Goal: Information Seeking & Learning: Learn about a topic

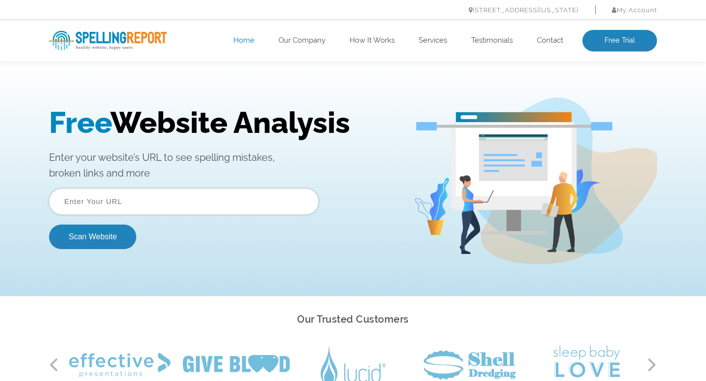
click at [265, 116] on h1 "Free Website Analysis" at bounding box center [224, 122] width 350 height 34
drag, startPoint x: 265, startPoint y: 116, endPoint x: 196, endPoint y: 119, distance: 68.7
click at [197, 119] on h1 "Free Website Analysis" at bounding box center [224, 122] width 350 height 34
click at [196, 119] on h1 "Free Website Analysis" at bounding box center [224, 122] width 350 height 34
drag, startPoint x: 196, startPoint y: 119, endPoint x: 247, endPoint y: 117, distance: 50.6
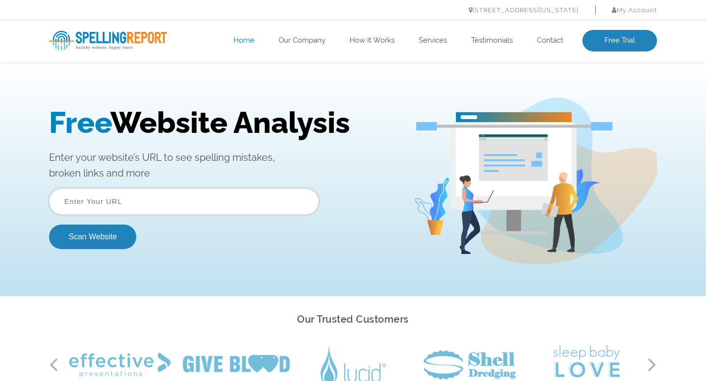
click at [247, 117] on h1 "Free Website Analysis" at bounding box center [224, 122] width 350 height 34
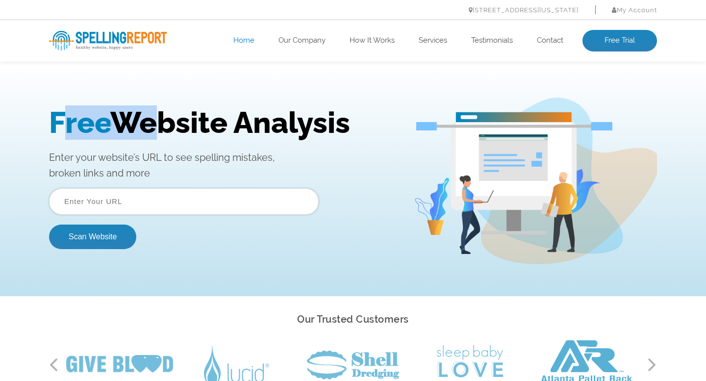
drag, startPoint x: 61, startPoint y: 120, endPoint x: 150, endPoint y: 118, distance: 88.3
click at [148, 118] on h1 "Free Website Analysis" at bounding box center [224, 122] width 350 height 34
click at [150, 118] on h1 "Free Website Analysis" at bounding box center [224, 122] width 350 height 34
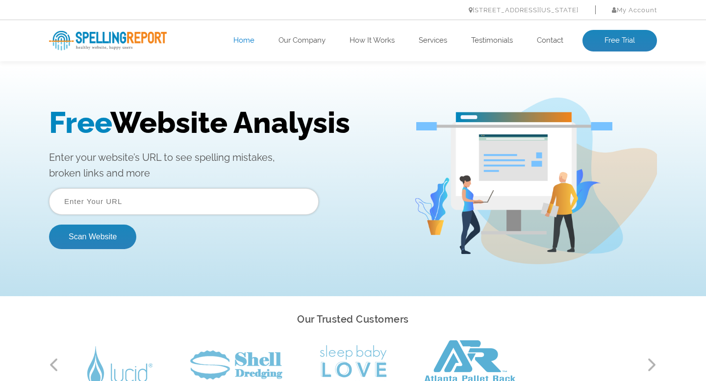
click at [304, 34] on ul "Home Our Company How It Works Services Testimonials Contact Free Trial" at bounding box center [414, 41] width 487 height 22
click at [294, 41] on link "Our Company" at bounding box center [302, 41] width 47 height 10
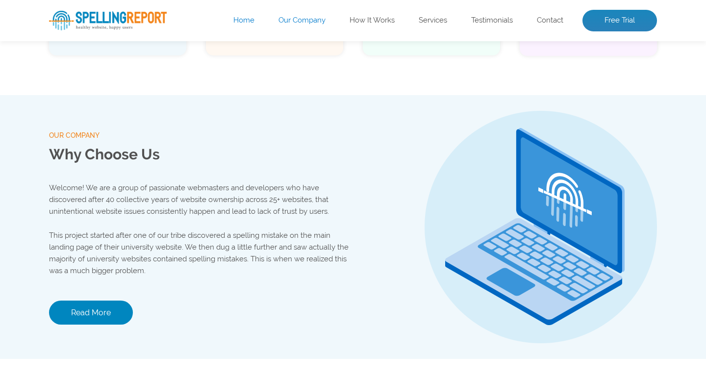
scroll to position [1029, 0]
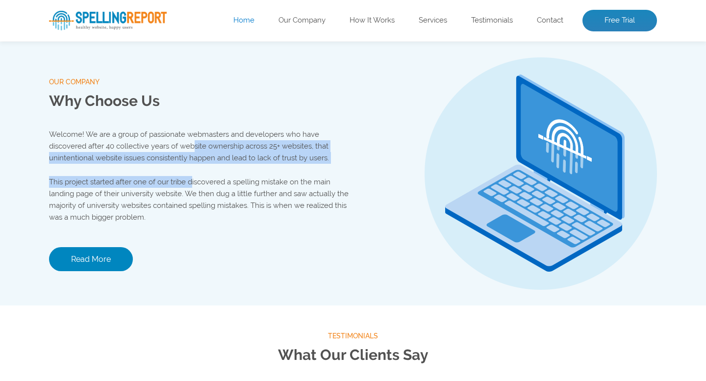
drag, startPoint x: 192, startPoint y: 140, endPoint x: 192, endPoint y: 187, distance: 46.6
click at [192, 187] on div "Welcome! We are a group of passionate webmasters and developers who have discov…" at bounding box center [201, 176] width 304 height 95
click at [192, 187] on p "This project started after one of our tribe discovered a spelling mistake on th…" at bounding box center [201, 199] width 304 height 47
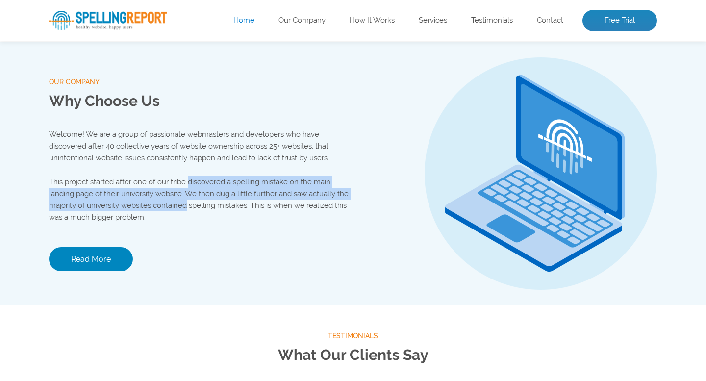
drag, startPoint x: 192, startPoint y: 187, endPoint x: 181, endPoint y: 208, distance: 23.3
click at [181, 208] on p "This project started after one of our tribe discovered a spelling mistake on th…" at bounding box center [201, 199] width 304 height 47
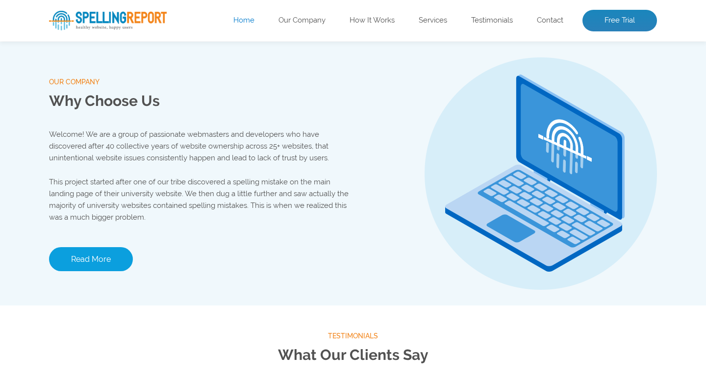
click at [119, 263] on link "Read More" at bounding box center [91, 259] width 84 height 24
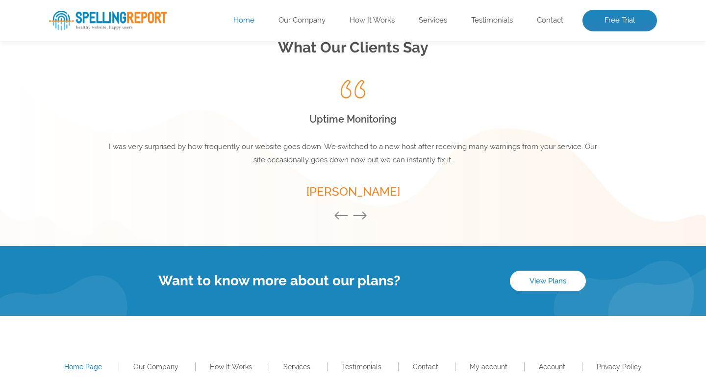
scroll to position [1387, 0]
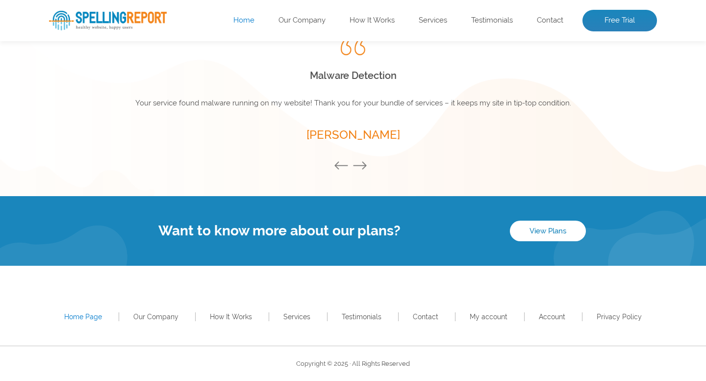
drag, startPoint x: 269, startPoint y: 240, endPoint x: 321, endPoint y: 242, distance: 51.6
click at [321, 242] on div "Want to know more about our plans? View Plans" at bounding box center [353, 231] width 706 height 70
click at [308, 232] on h4 "Want to know more about our plans?" at bounding box center [279, 231] width 461 height 16
drag, startPoint x: 308, startPoint y: 232, endPoint x: 311, endPoint y: 240, distance: 9.0
click at [311, 239] on div "Want to know more about our plans? View Plans" at bounding box center [353, 231] width 608 height 21
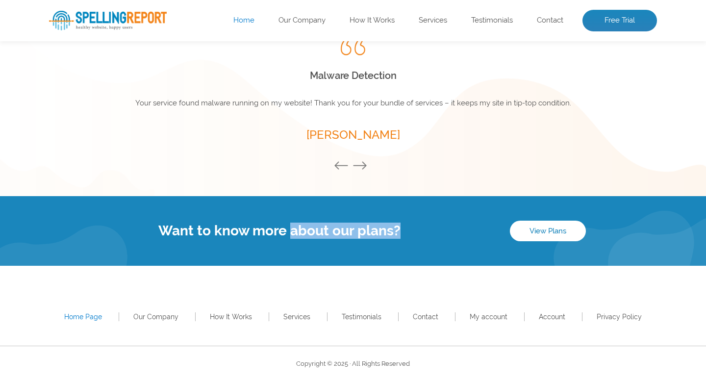
click at [311, 241] on div "Want to know more about our plans? View Plans" at bounding box center [353, 231] width 608 height 21
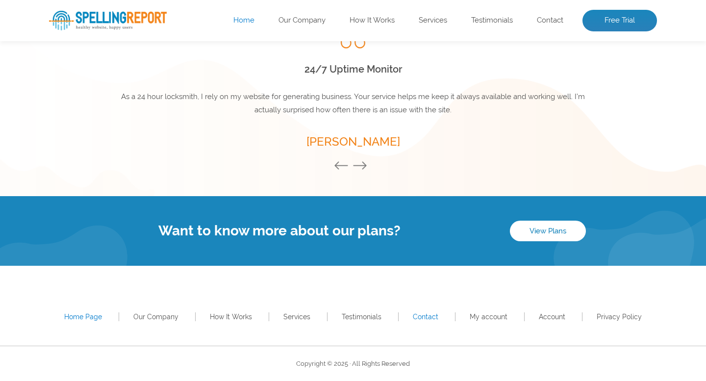
click at [429, 317] on link "Contact" at bounding box center [426, 317] width 26 height 8
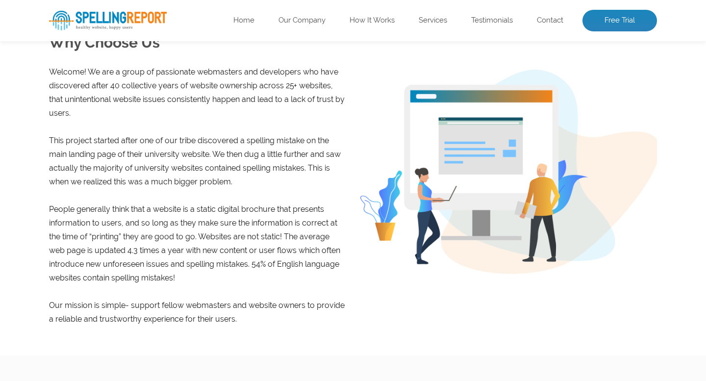
scroll to position [202, 0]
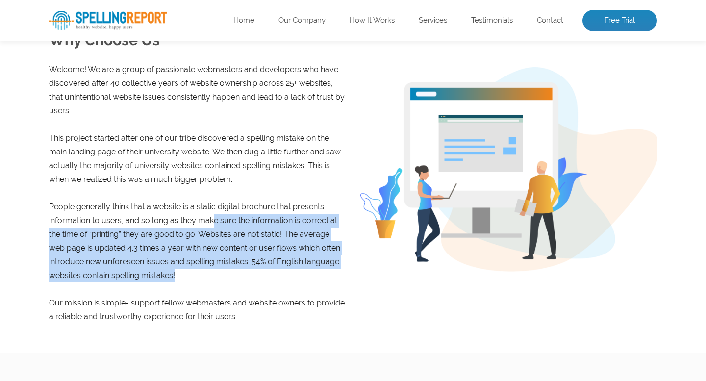
drag, startPoint x: 231, startPoint y: 276, endPoint x: 214, endPoint y: 224, distance: 54.6
click at [214, 224] on p "People generally think that a website is a static digital brochure that present…" at bounding box center [197, 241] width 297 height 82
click at [213, 223] on p "People generally think that a website is a static digital brochure that present…" at bounding box center [197, 241] width 297 height 82
drag, startPoint x: 213, startPoint y: 223, endPoint x: 206, endPoint y: 284, distance: 61.8
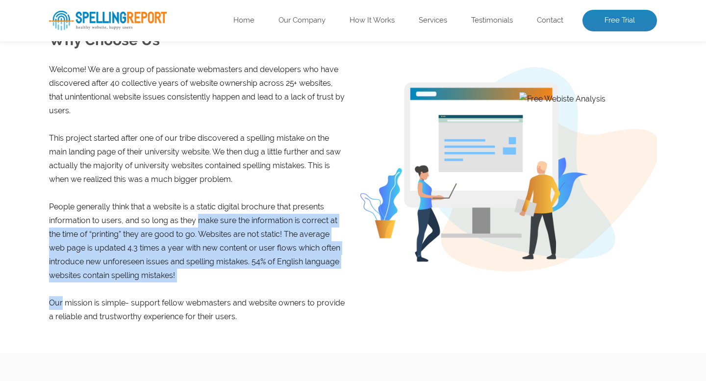
click at [206, 284] on div "Welcome! We are a group of passionate webmasters and developers who have discov…" at bounding box center [197, 193] width 297 height 261
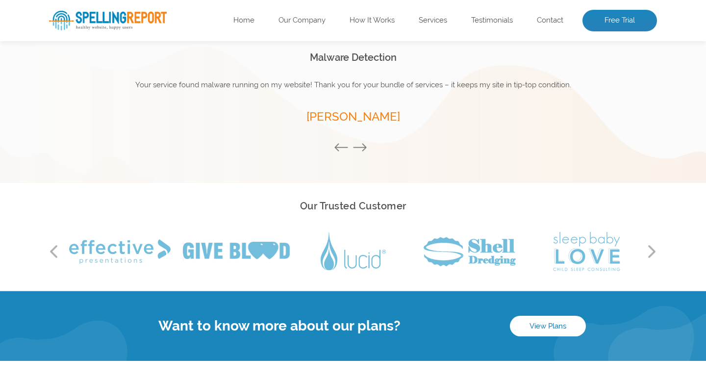
scroll to position [725, 0]
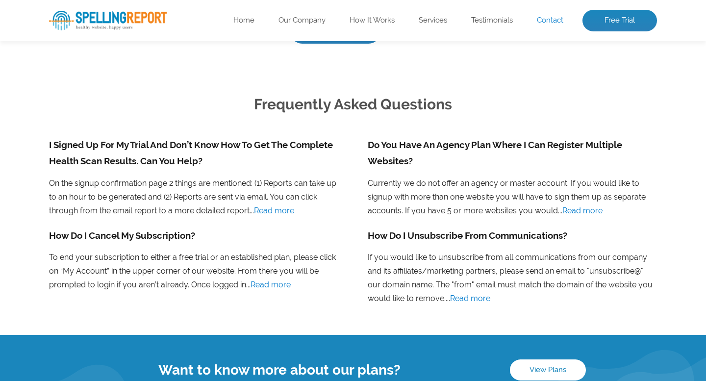
scroll to position [686, 0]
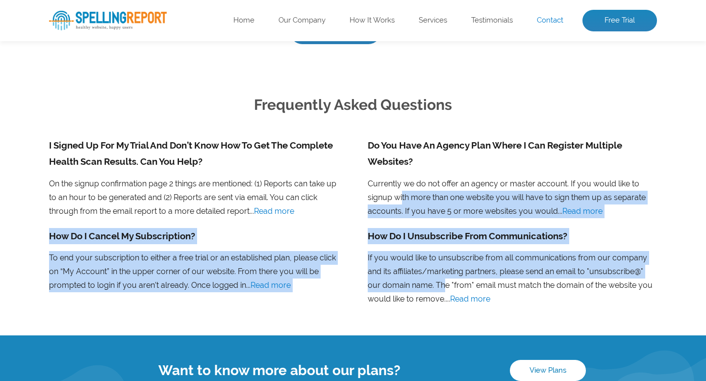
drag, startPoint x: 399, startPoint y: 283, endPoint x: 374, endPoint y: 195, distance: 91.0
click at [374, 195] on ul "I Signed Up For My Trial And Don’t Know How To Get The Complete Health Scan Res…" at bounding box center [353, 226] width 638 height 179
click at [374, 195] on li "Do You Have An Agency Plan Where I Can Register Multiple Websites? Currently we…" at bounding box center [512, 182] width 319 height 91
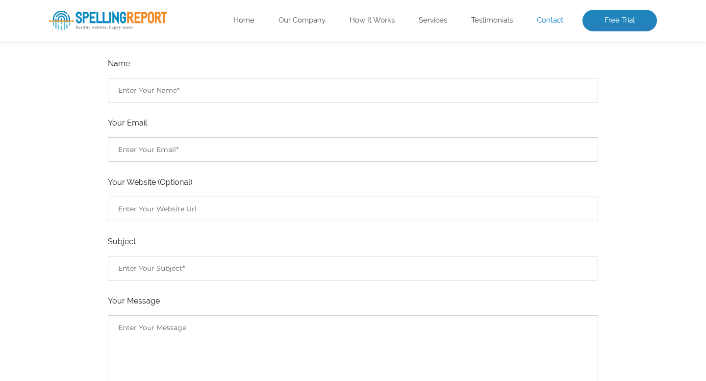
scroll to position [0, 0]
